Goal: Task Accomplishment & Management: Manage account settings

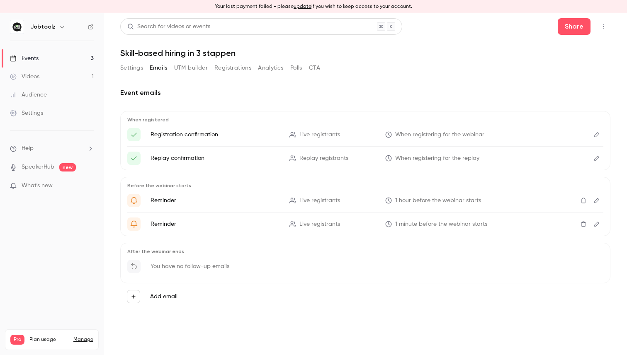
click at [201, 71] on button "UTM builder" at bounding box center [191, 67] width 34 height 13
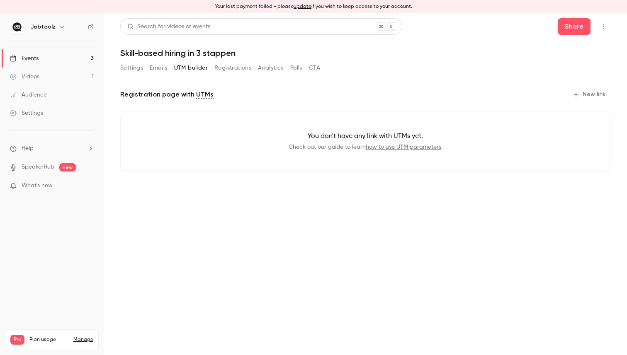
click at [239, 65] on button "Registrations" at bounding box center [232, 67] width 37 height 13
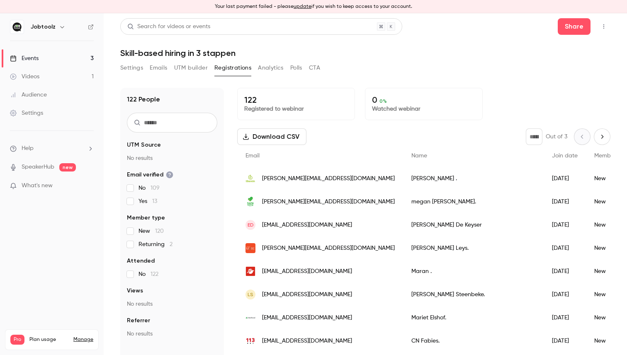
click at [270, 67] on button "Analytics" at bounding box center [271, 67] width 26 height 13
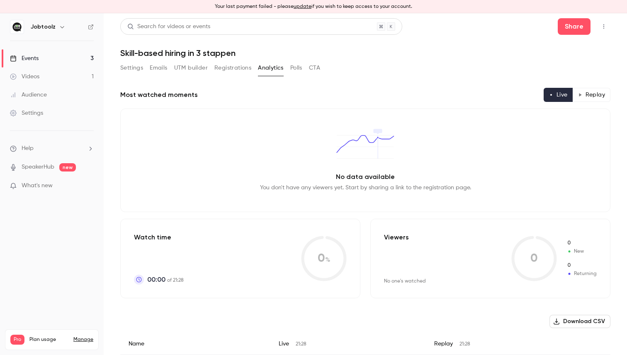
click at [292, 67] on button "Polls" at bounding box center [296, 67] width 12 height 13
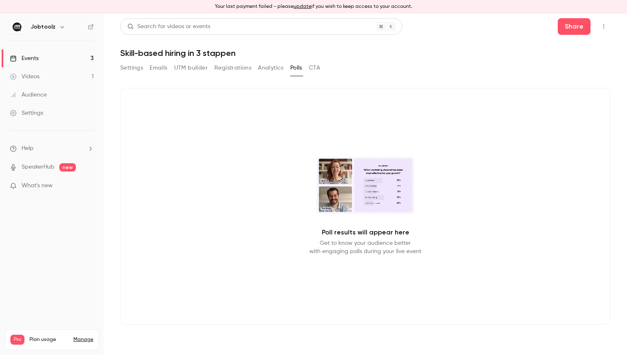
click at [316, 67] on button "CTA" at bounding box center [314, 67] width 11 height 13
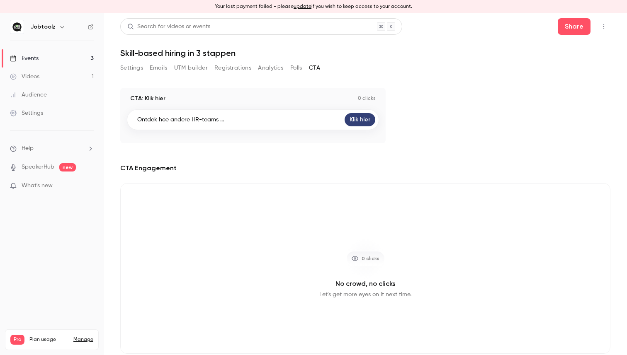
click at [136, 70] on button "Settings" at bounding box center [131, 67] width 23 height 13
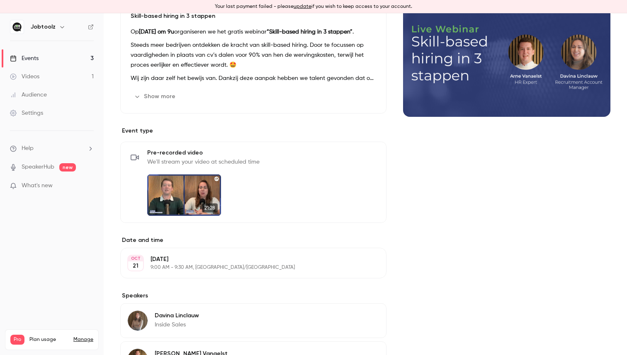
scroll to position [208, 0]
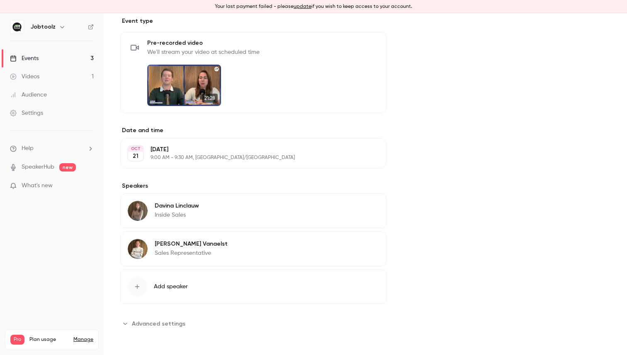
click at [162, 324] on span "Advanced settings" at bounding box center [158, 323] width 53 height 9
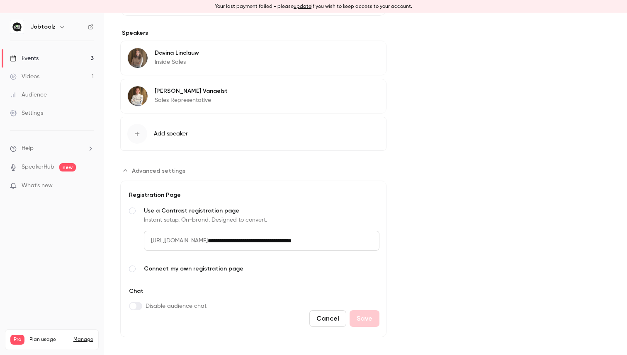
scroll to position [368, 0]
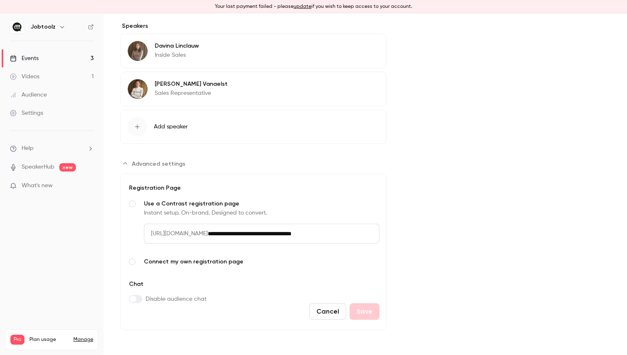
drag, startPoint x: 253, startPoint y: 233, endPoint x: 388, endPoint y: 238, distance: 135.2
click at [388, 238] on div "About Skill-based hiring in 3 stappen Op 21 oktober om 9u organiseren we het gr…" at bounding box center [365, 25] width 490 height 610
click at [34, 58] on div "Events" at bounding box center [24, 58] width 29 height 8
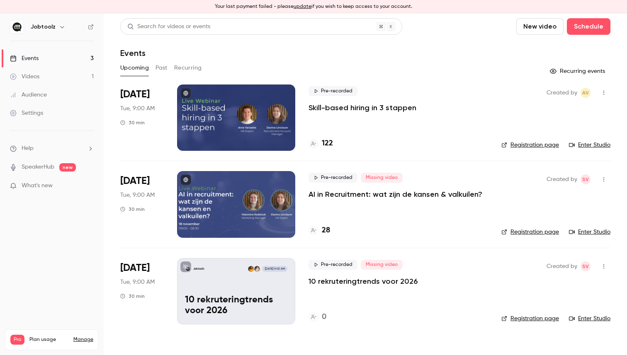
click at [230, 286] on div "Jobtoolz Jan 20, 9:00 AM 10 rekruteringtrends voor 2026" at bounding box center [236, 291] width 118 height 66
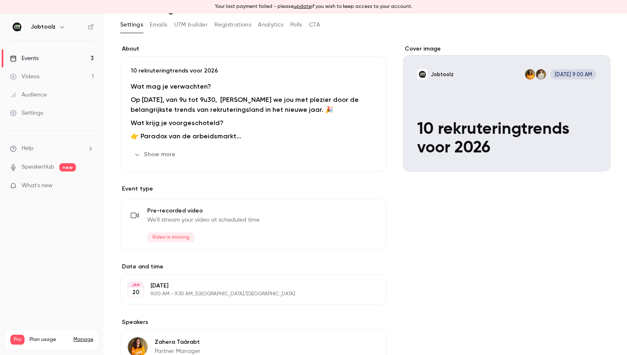
scroll to position [179, 0]
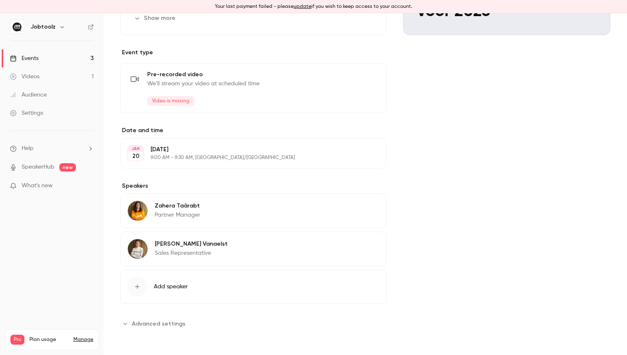
click at [155, 325] on span "Advanced settings" at bounding box center [158, 323] width 53 height 9
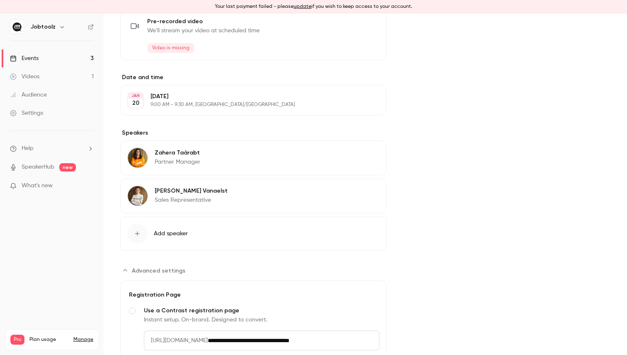
scroll to position [339, 0]
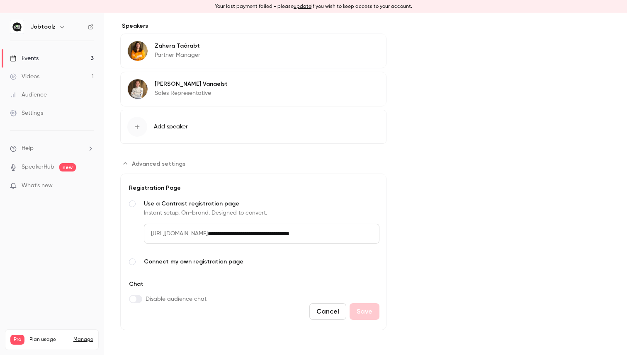
drag, startPoint x: 252, startPoint y: 232, endPoint x: 389, endPoint y: 237, distance: 136.4
click at [389, 237] on div "About 10 rekruteringtrends voor 2026 Wat mag je verwachten? Op dinsdag 20 janua…" at bounding box center [365, 39] width 490 height 582
copy span "Advanced settings"
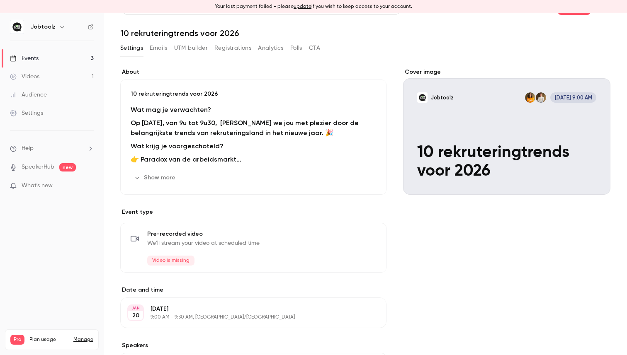
scroll to position [0, 0]
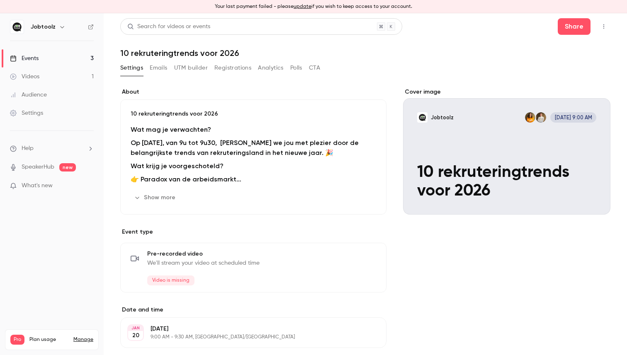
click at [476, 136] on div "Cover image" at bounding box center [506, 151] width 207 height 127
click at [0, 0] on input "Jobtoolz Jan 20, 9:00 AM 10 rekruteringtrends voor 2026" at bounding box center [0, 0] width 0 height 0
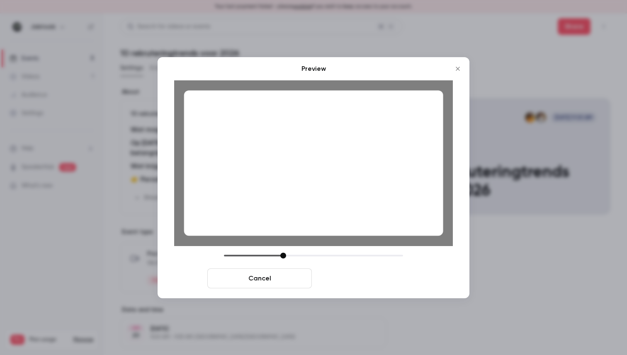
click at [387, 280] on button "Save cover" at bounding box center [367, 279] width 104 height 20
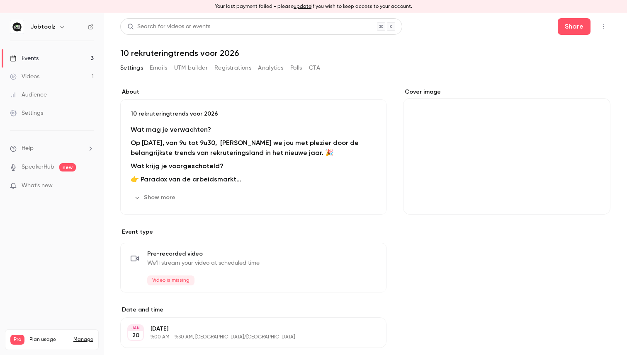
click at [50, 57] on link "Events 3" at bounding box center [52, 58] width 104 height 18
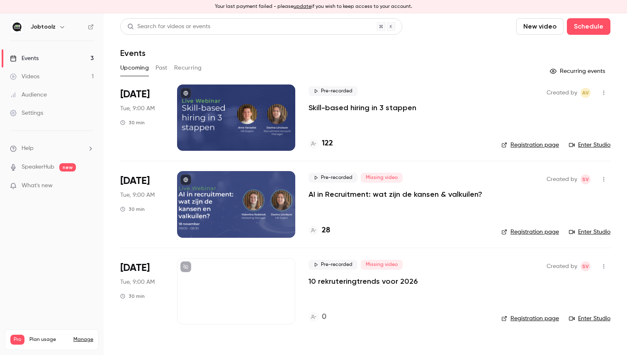
click at [265, 297] on div at bounding box center [236, 291] width 118 height 66
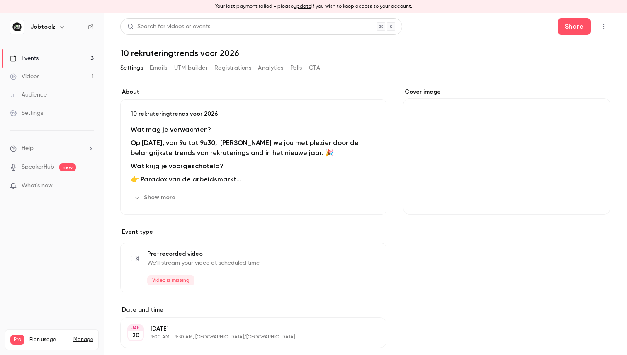
click at [588, 199] on button "Cover image" at bounding box center [595, 199] width 17 height 17
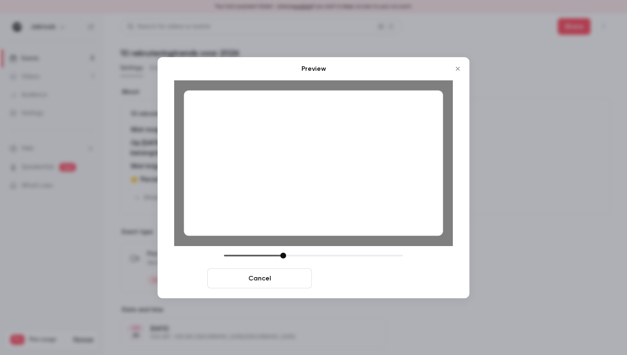
click at [366, 278] on button "Save cover" at bounding box center [367, 279] width 104 height 20
click at [366, 280] on button "Save cover" at bounding box center [367, 279] width 104 height 20
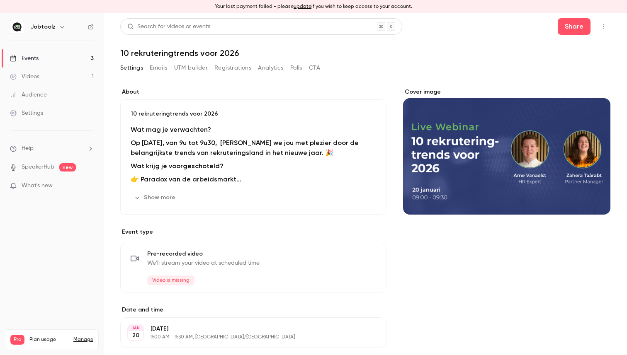
click at [30, 79] on div "Videos" at bounding box center [24, 77] width 29 height 8
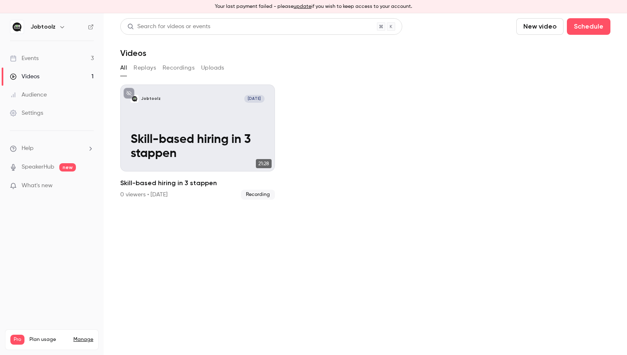
click at [28, 52] on link "Events 3" at bounding box center [52, 58] width 104 height 18
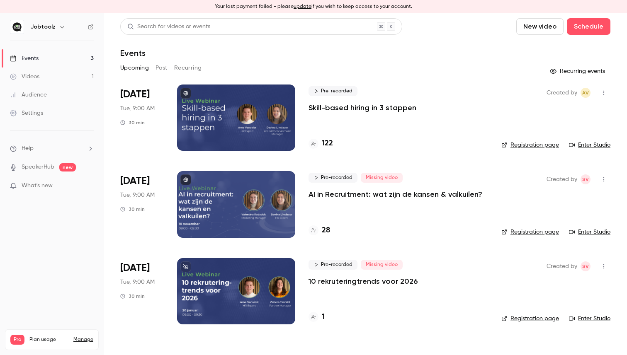
click at [321, 316] on div "1" at bounding box center [316, 317] width 16 height 11
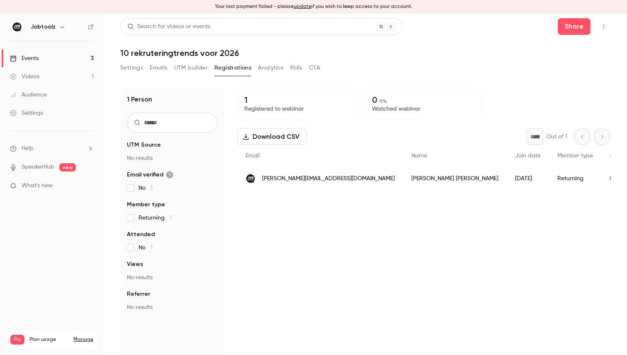
drag, startPoint x: 582, startPoint y: 179, endPoint x: 286, endPoint y: 179, distance: 295.9
click at [286, 179] on div "simon.v@jobtoolz.com Simon Vandamme 2025/10/14 Returning No -" at bounding box center [608, 178] width 742 height 23
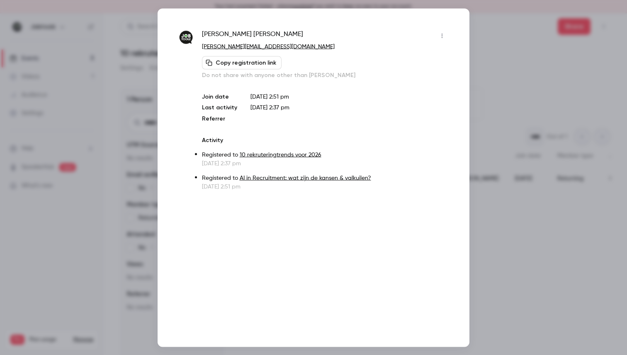
click at [489, 232] on div at bounding box center [313, 177] width 627 height 355
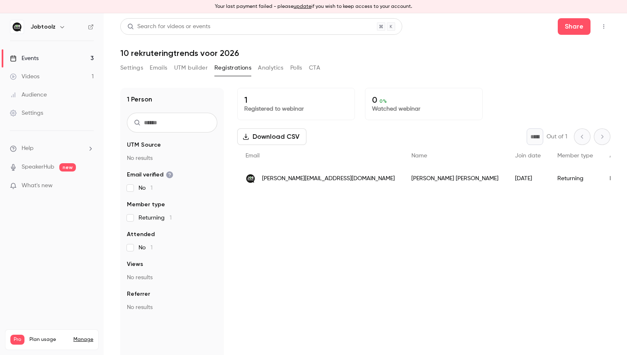
click at [604, 35] on header "Search for videos or events Share 10 rekruteringtrends voor 2026" at bounding box center [365, 38] width 490 height 40
click at [604, 30] on button "button" at bounding box center [603, 26] width 13 height 13
click at [567, 180] on div at bounding box center [313, 177] width 627 height 355
click at [549, 178] on div "Returning" at bounding box center [575, 178] width 52 height 23
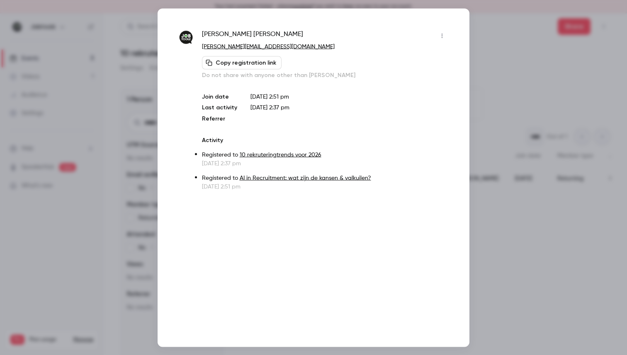
click at [521, 85] on div at bounding box center [313, 177] width 627 height 355
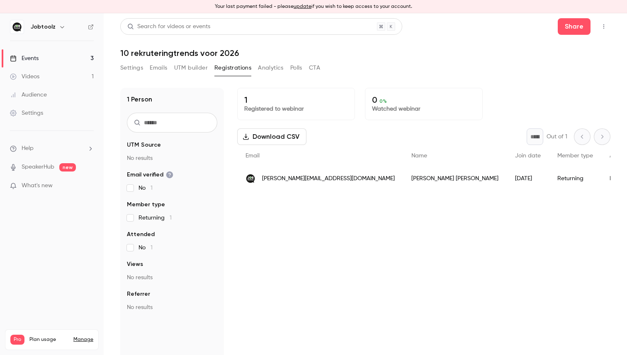
click at [61, 61] on link "Events 3" at bounding box center [52, 58] width 104 height 18
